Goal: Information Seeking & Learning: Learn about a topic

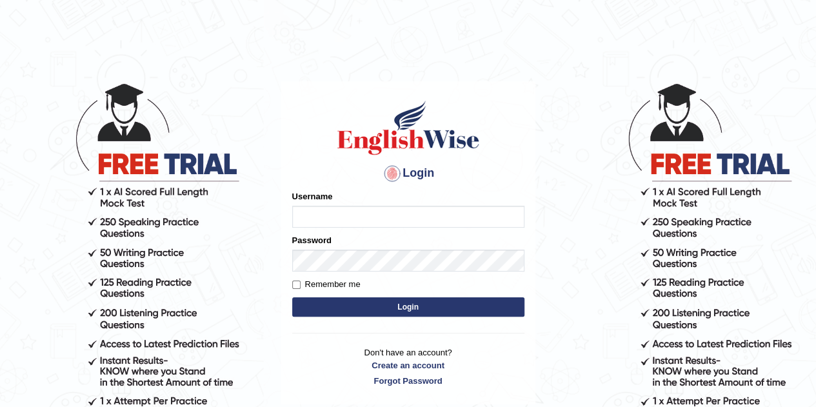
click at [319, 221] on input "Username" at bounding box center [408, 217] width 232 height 22
type input "0481742532"
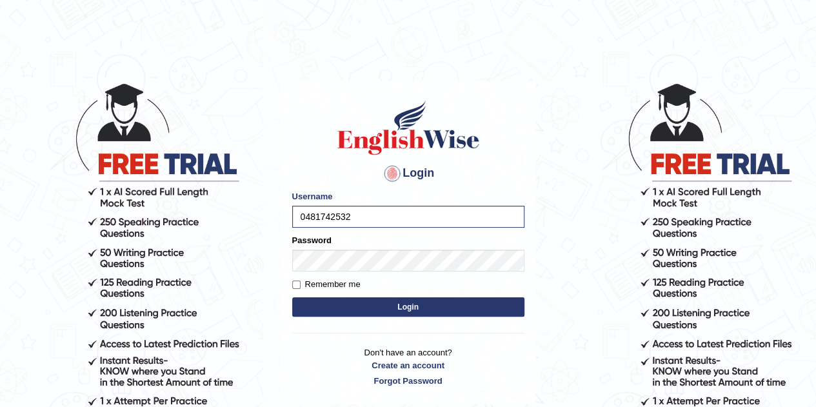
click at [402, 308] on button "Login" at bounding box center [408, 306] width 232 height 19
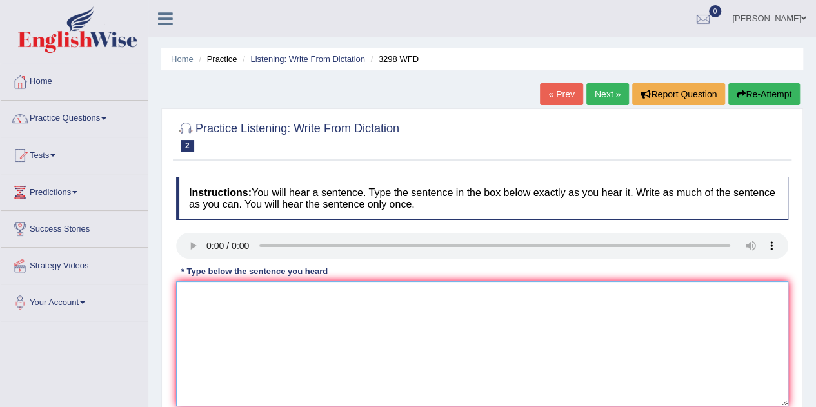
click at [348, 330] on textarea at bounding box center [482, 343] width 612 height 125
click at [325, 297] on textarea "Animal behaviour apprear contains similar and distant humans." at bounding box center [482, 343] width 612 height 125
type textarea "Animal behaviour apprear contains to similar and distant humans."
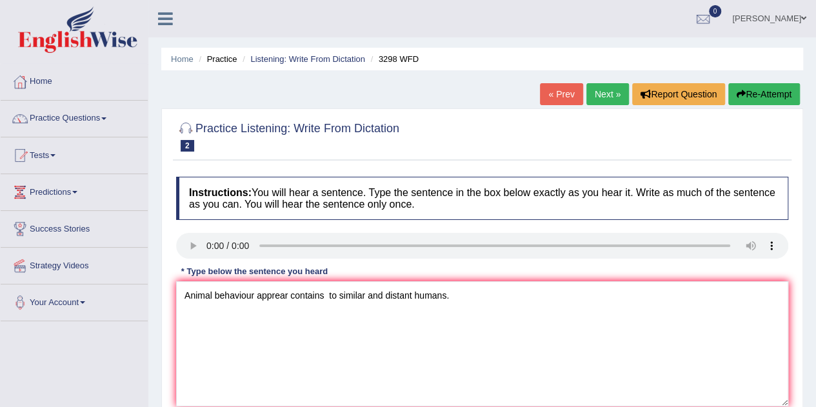
click at [617, 112] on div "Practice Listening: Write From Dictation 2 3298 WFD Instructions: You will hear…" at bounding box center [482, 280] width 642 height 344
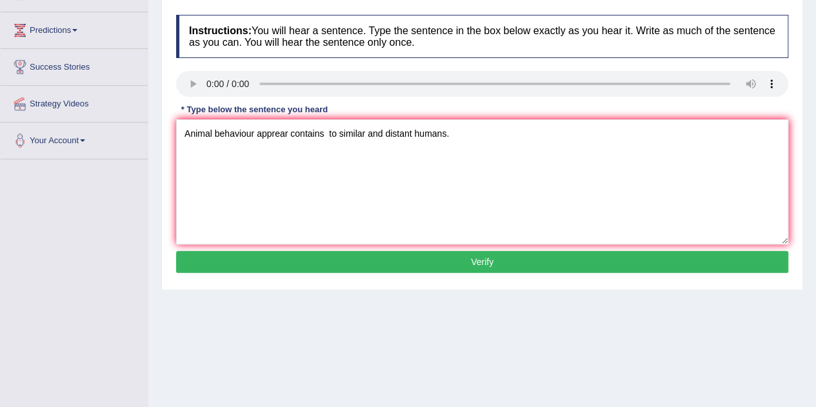
scroll to position [163, 0]
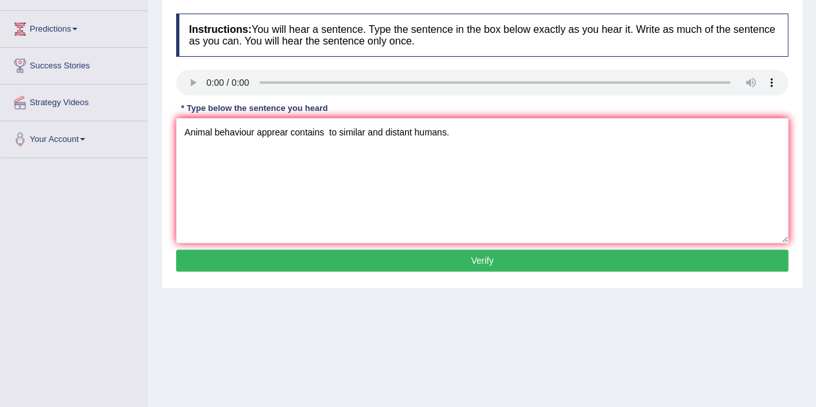
click at [472, 265] on button "Verify" at bounding box center [482, 261] width 612 height 22
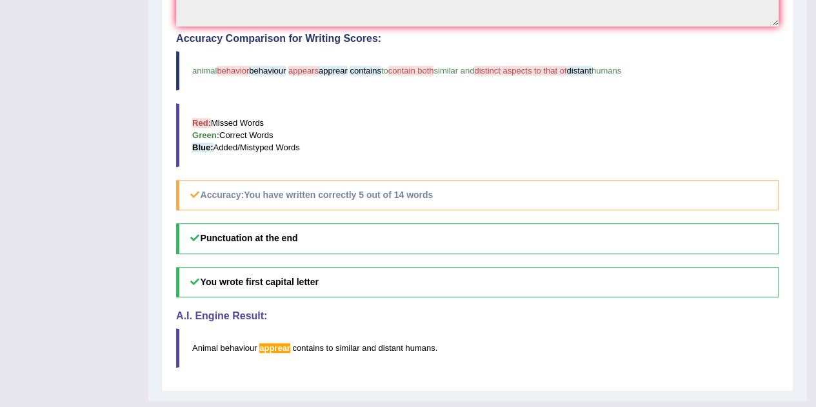
scroll to position [423, 0]
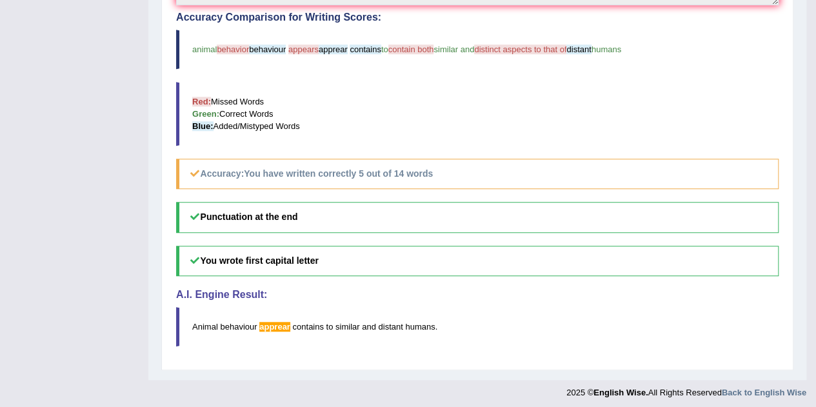
click at [475, 340] on blockquote "Animal behaviour apprear contains to similar and distant humans ." at bounding box center [477, 326] width 602 height 39
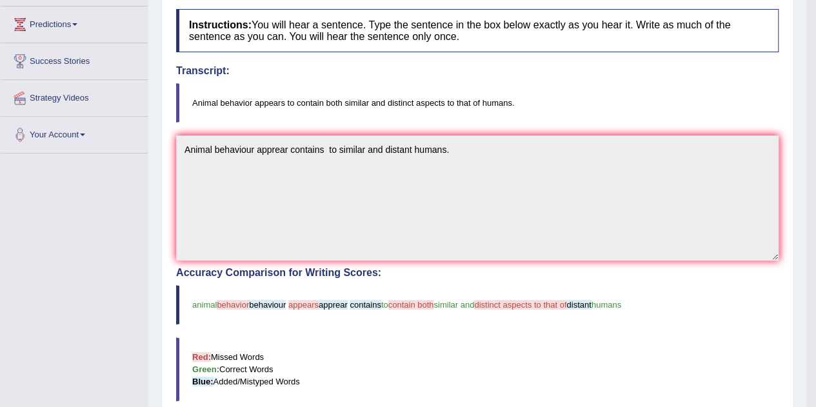
scroll to position [0, 0]
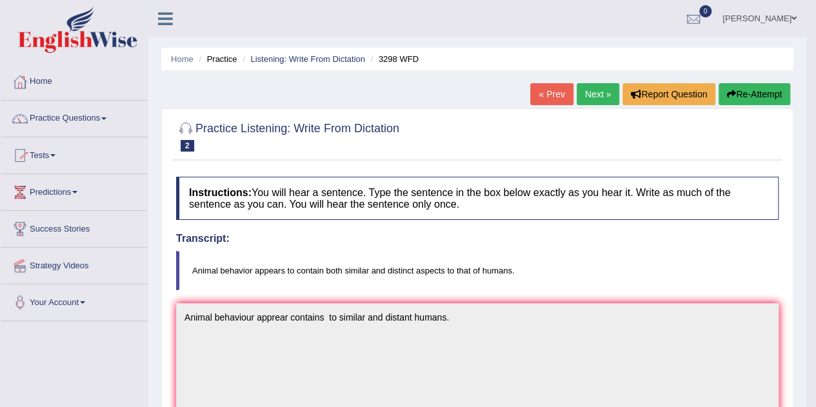
click at [589, 97] on link "Next »" at bounding box center [597, 94] width 43 height 22
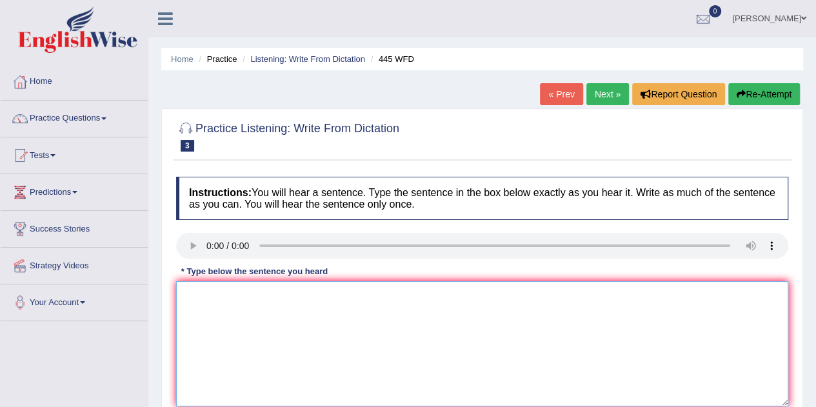
click at [219, 303] on textarea at bounding box center [482, 343] width 612 height 125
click at [287, 297] on textarea "The American astonomor make makes" at bounding box center [482, 343] width 612 height 125
click at [353, 295] on textarea "The American astonomor make makes" at bounding box center [482, 343] width 612 height 125
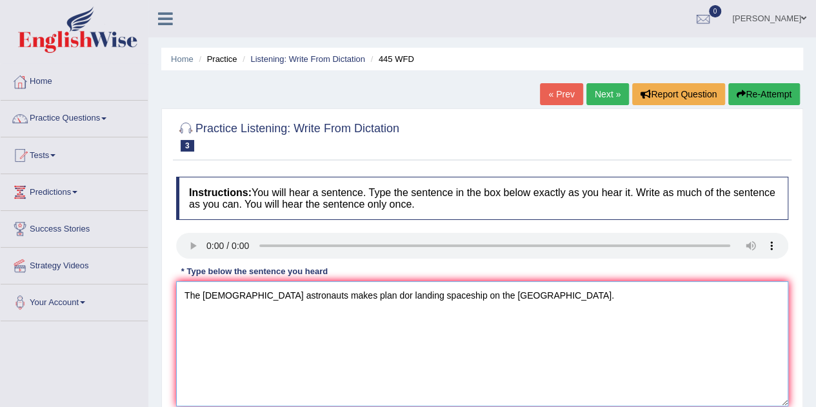
click at [278, 369] on textarea "The American astronauts makes plan dor landing spaceship on the Mars." at bounding box center [482, 343] width 612 height 125
click at [284, 293] on textarea "The American astronauts makes plan dor landing spaceship on the Mars." at bounding box center [482, 343] width 612 height 125
click at [365, 292] on textarea "The American astronautsmake makes plan dor landing spaceship on the Mars." at bounding box center [482, 343] width 612 height 125
click at [404, 297] on textarea "The American astronautsmake makes plan for landing spaceship on the Mars." at bounding box center [482, 343] width 612 height 125
click at [515, 325] on textarea "The American astronautsmake makes plan for landing a spaceship on the Mars." at bounding box center [482, 343] width 612 height 125
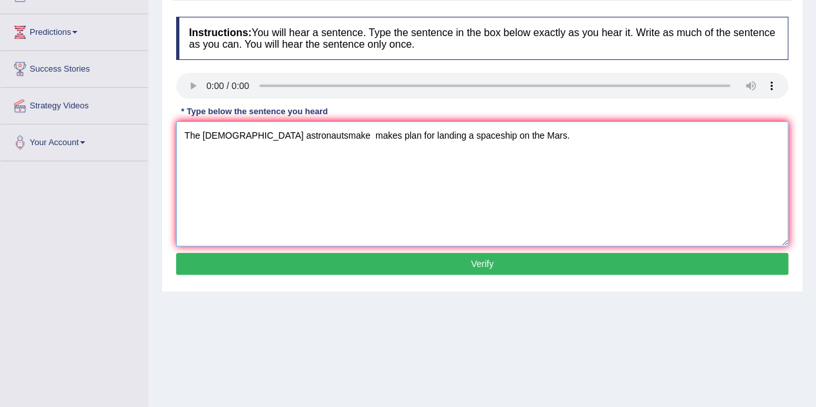
scroll to position [165, 0]
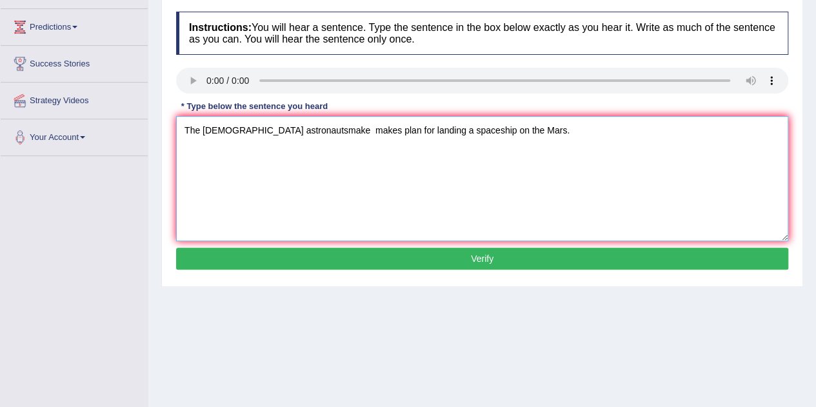
type textarea "The American astronautsmake makes plan for landing a spaceship on the Mars."
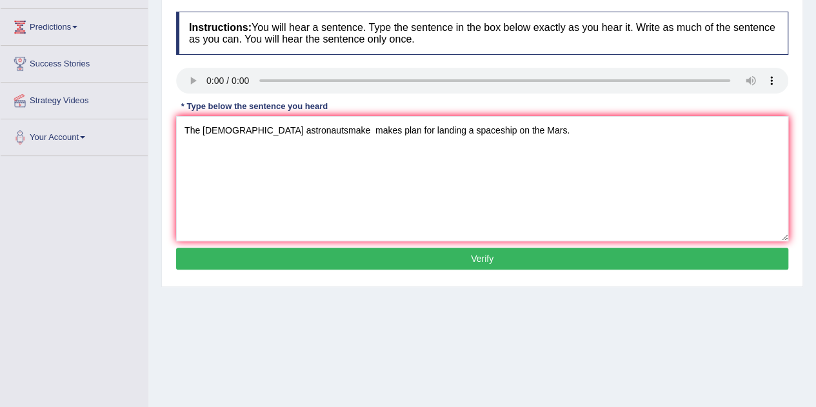
click at [490, 254] on button "Verify" at bounding box center [482, 259] width 612 height 22
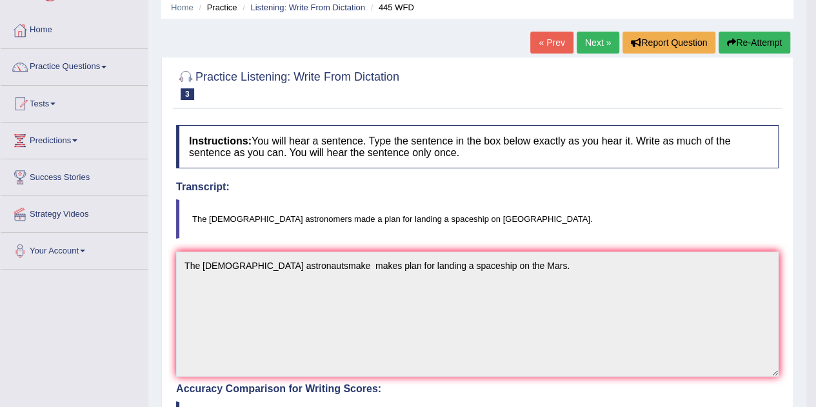
scroll to position [64, 0]
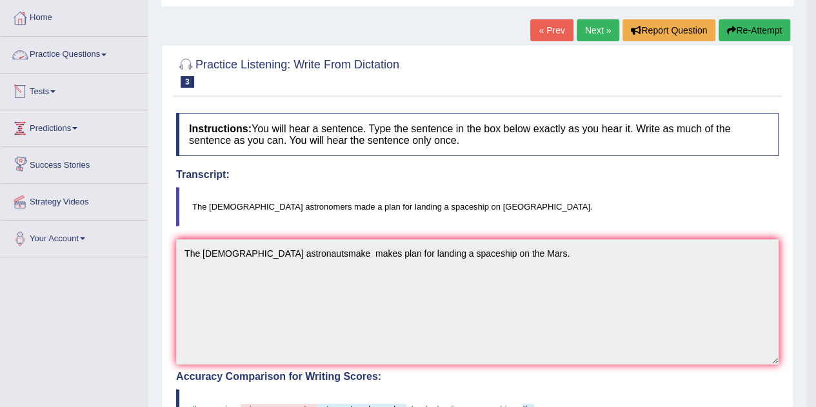
click at [75, 57] on link "Practice Questions" at bounding box center [74, 53] width 147 height 32
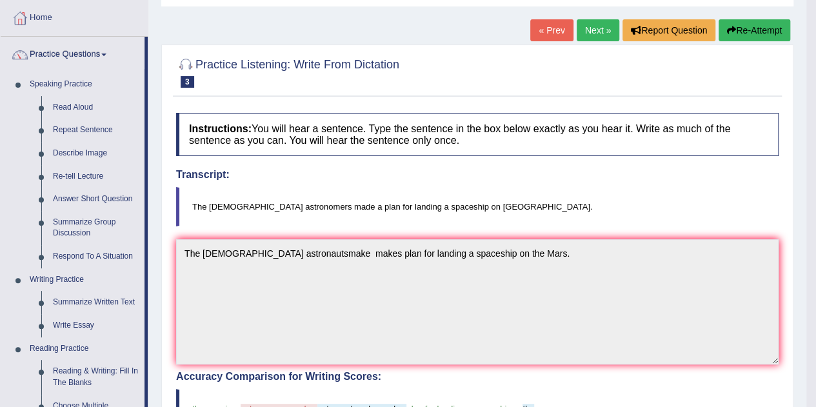
click at [289, 225] on div "Instructions: You will hear a sentence. Type the sentence in the box below exac…" at bounding box center [477, 414] width 609 height 616
click at [588, 34] on link "Next »" at bounding box center [597, 30] width 43 height 22
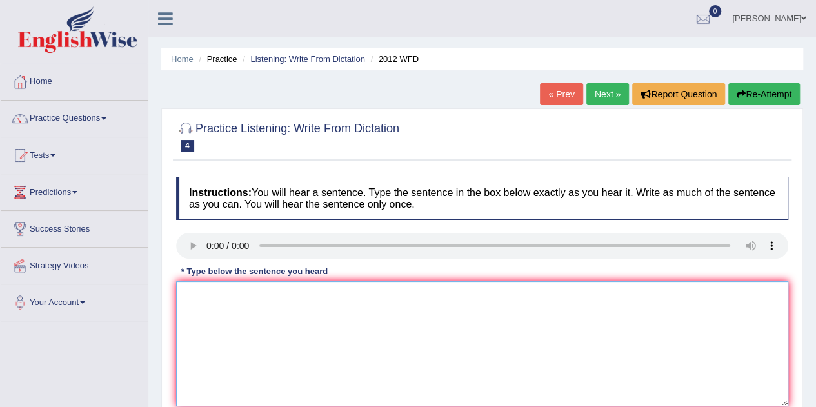
click at [199, 291] on textarea at bounding box center [482, 343] width 612 height 125
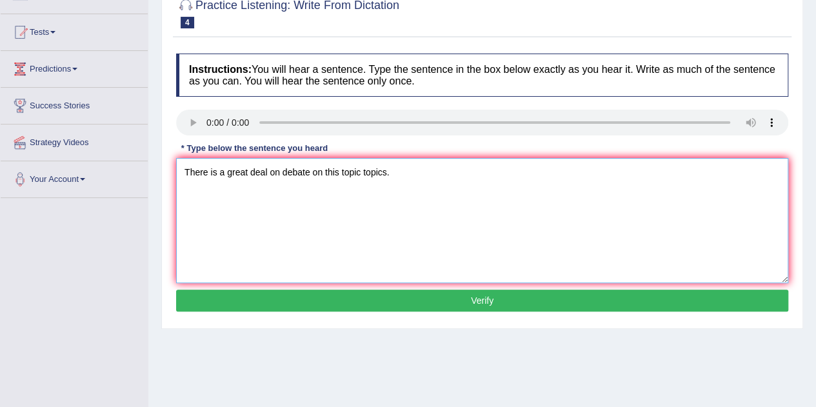
scroll to position [124, 0]
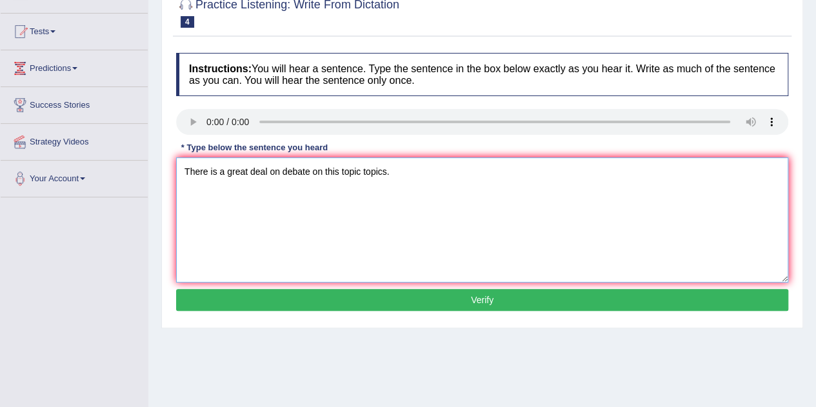
type textarea "There is a great deal on debate on this topic topics."
click at [481, 303] on button "Verify" at bounding box center [482, 300] width 612 height 22
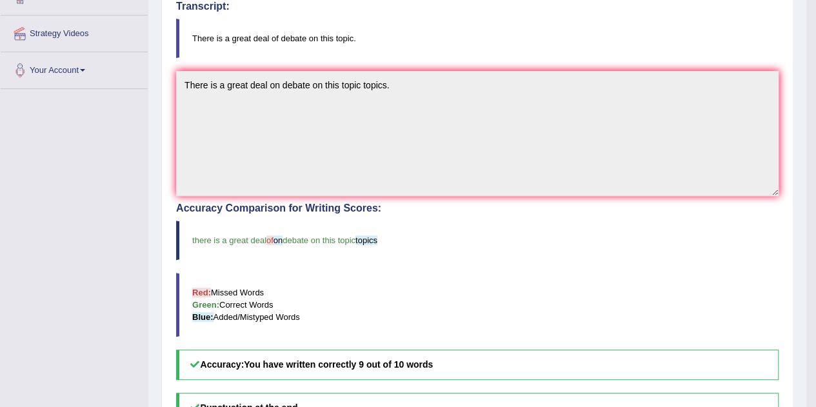
scroll to position [221, 0]
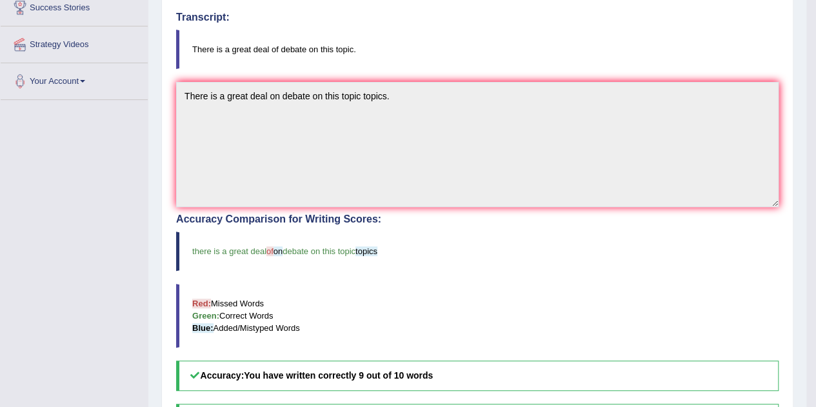
click at [481, 303] on blockquote "Red: Missed Words Green: Correct Words Blue: Added/Mistyped Words" at bounding box center [477, 316] width 602 height 64
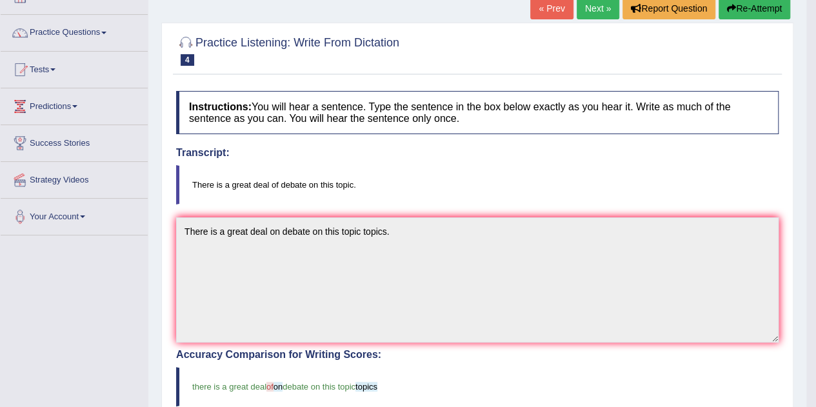
scroll to position [74, 0]
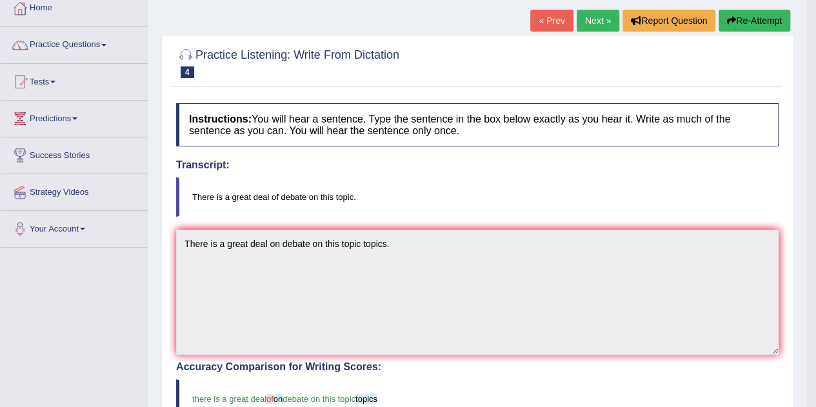
click at [600, 22] on link "Next »" at bounding box center [597, 21] width 43 height 22
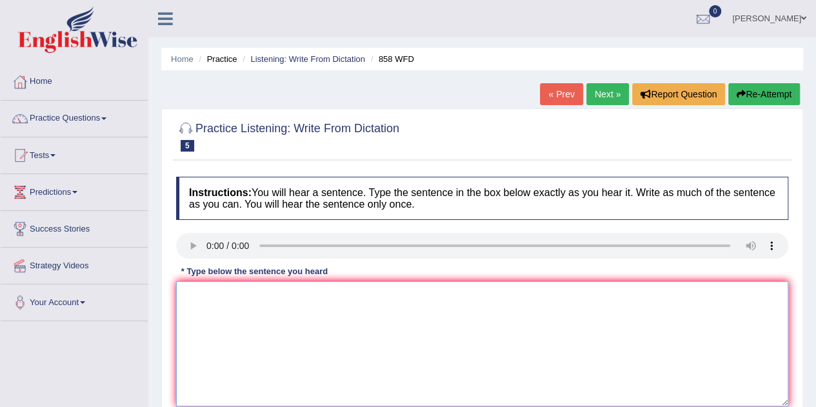
click at [200, 287] on textarea at bounding box center [482, 343] width 612 height 125
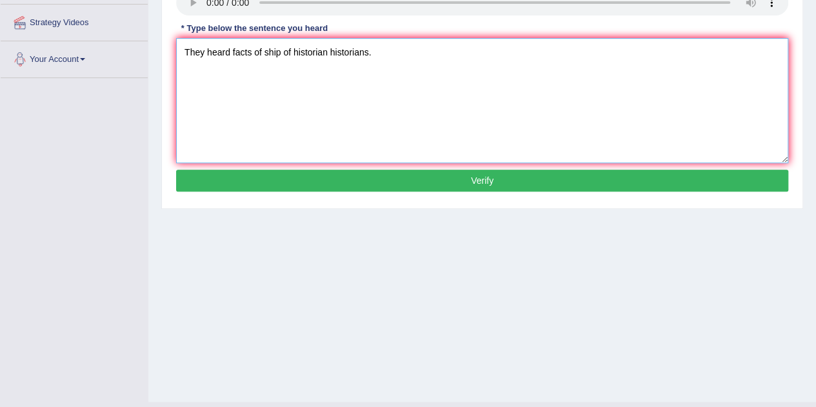
scroll to position [244, 0]
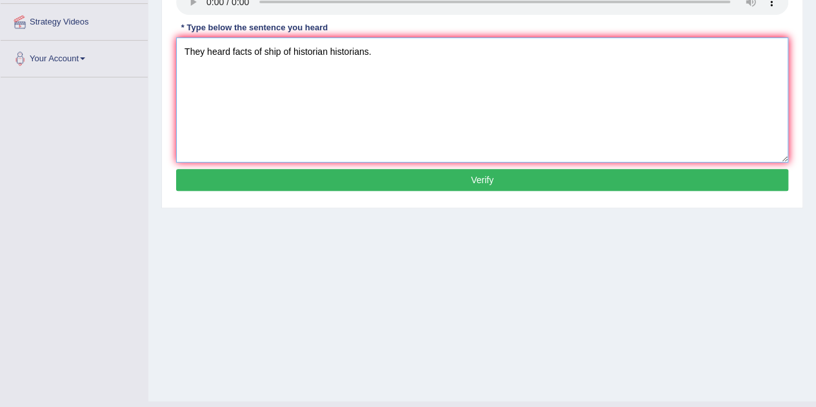
type textarea "They heard facts of ship of historian historians."
click at [487, 176] on button "Verify" at bounding box center [482, 180] width 612 height 22
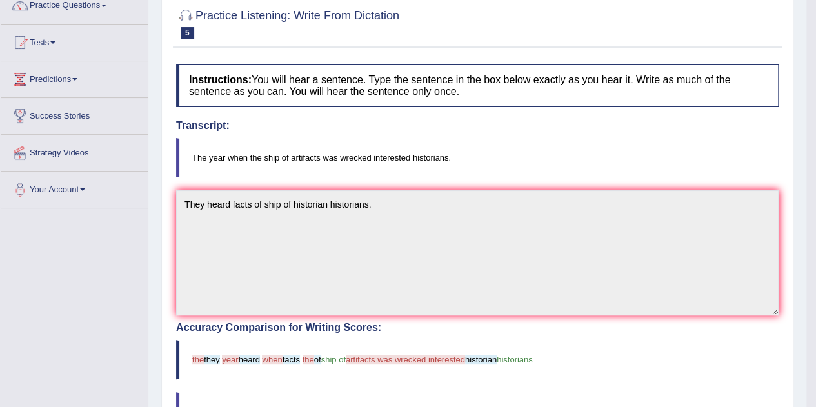
scroll to position [113, 0]
